Goal: Find specific page/section: Find specific page/section

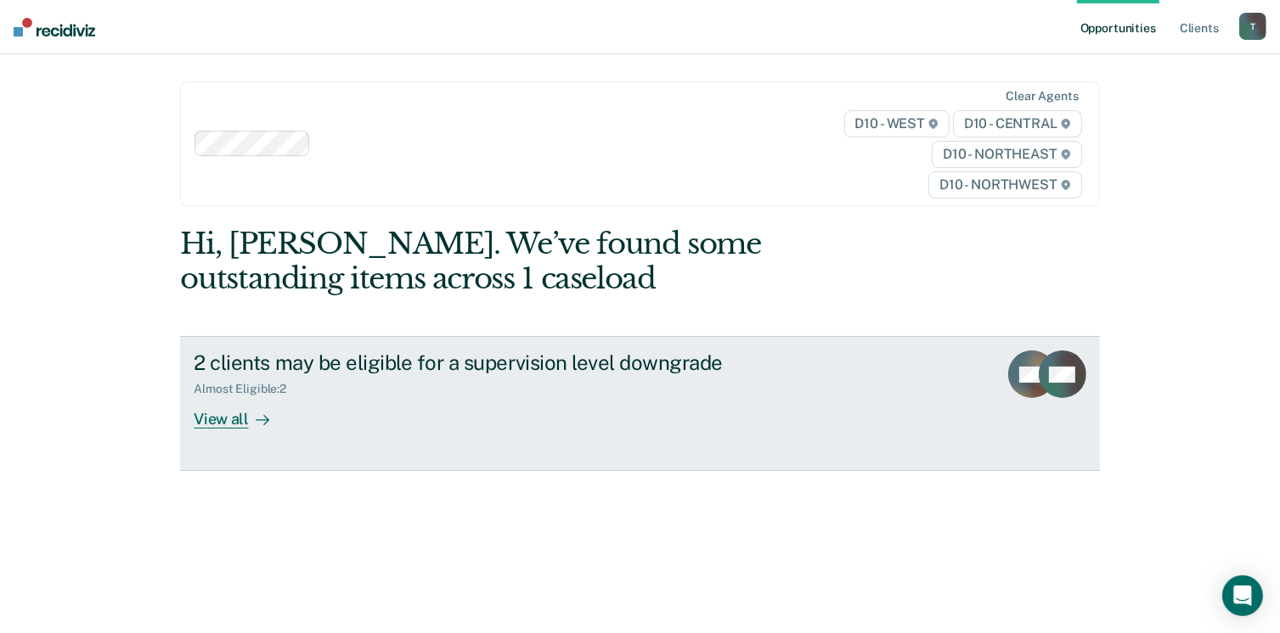
click at [218, 416] on div "View all" at bounding box center [241, 413] width 95 height 33
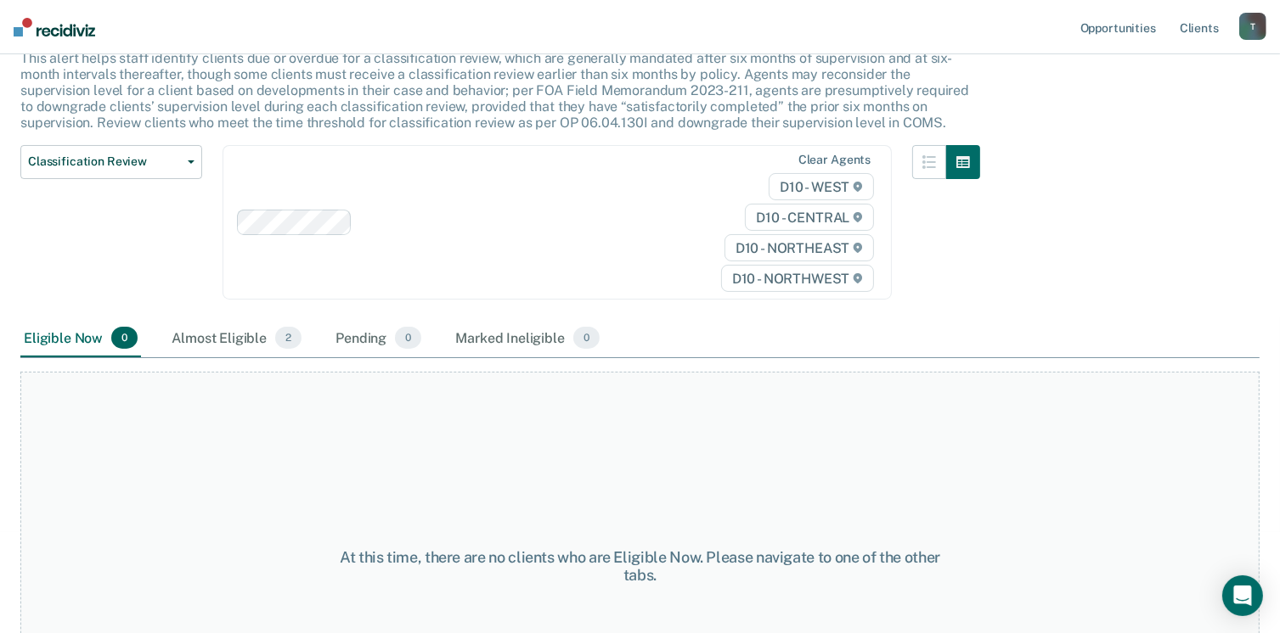
scroll to position [170, 0]
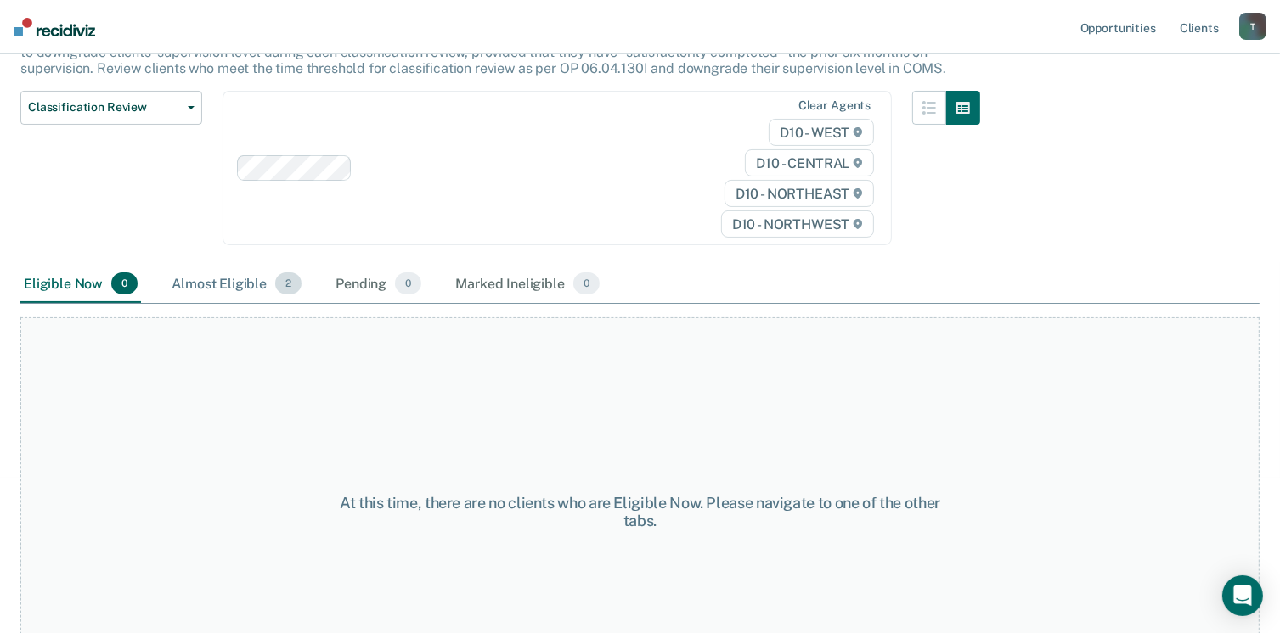
click at [222, 278] on div "Almost Eligible 2" at bounding box center [236, 284] width 137 height 37
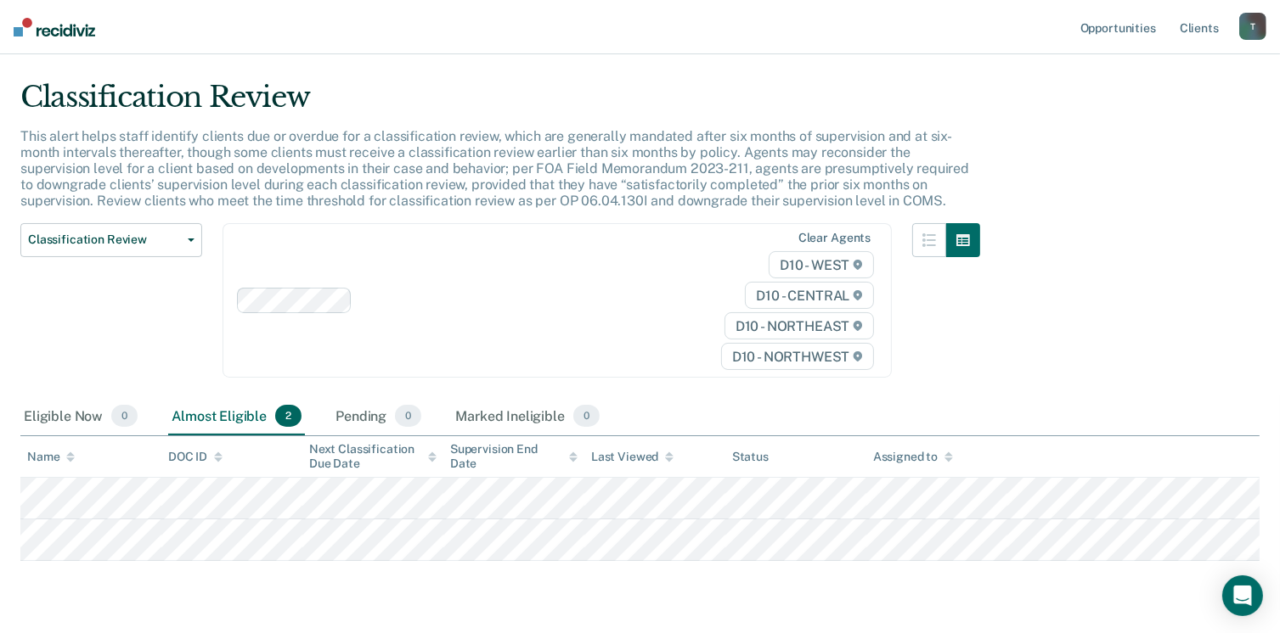
scroll to position [0, 0]
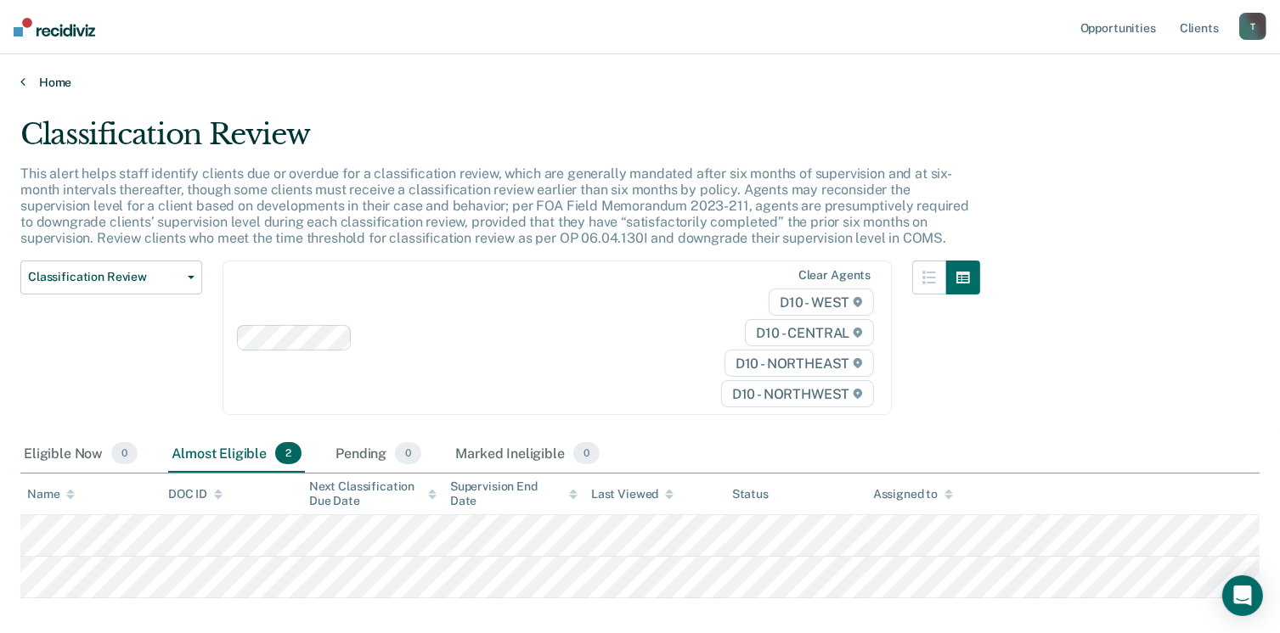
click at [25, 82] on link "Home" at bounding box center [639, 82] width 1239 height 15
